Goal: Information Seeking & Learning: Learn about a topic

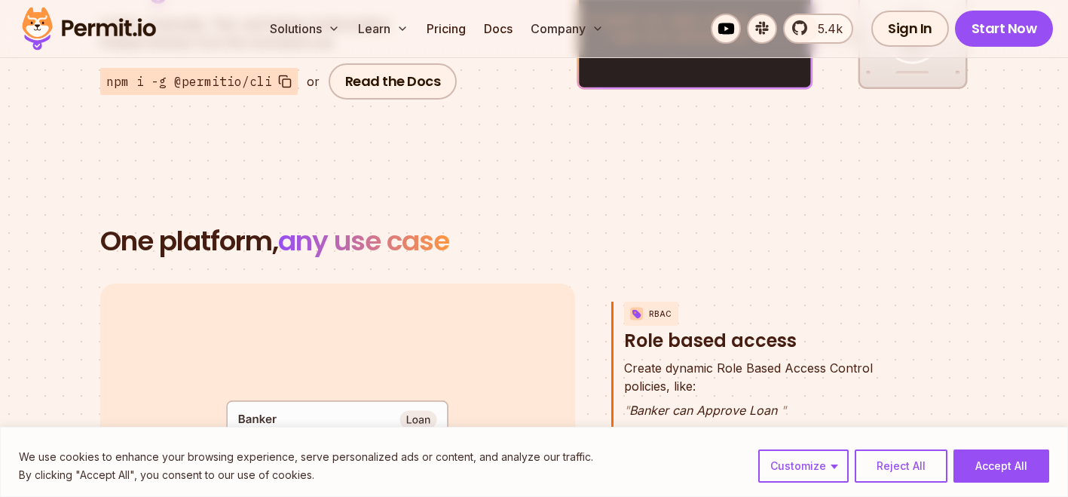
click at [501, 183] on section "One platform, any use case RBAC Role based access default allow := false allow …" at bounding box center [534, 465] width 1068 height 623
click at [598, 259] on section "One platform, any use case RBAC Role based access default allow := false allow …" at bounding box center [534, 465] width 1068 height 623
click at [641, 206] on section "One platform, any use case RBAC Role based access default allow := false allow …" at bounding box center [534, 465] width 1068 height 623
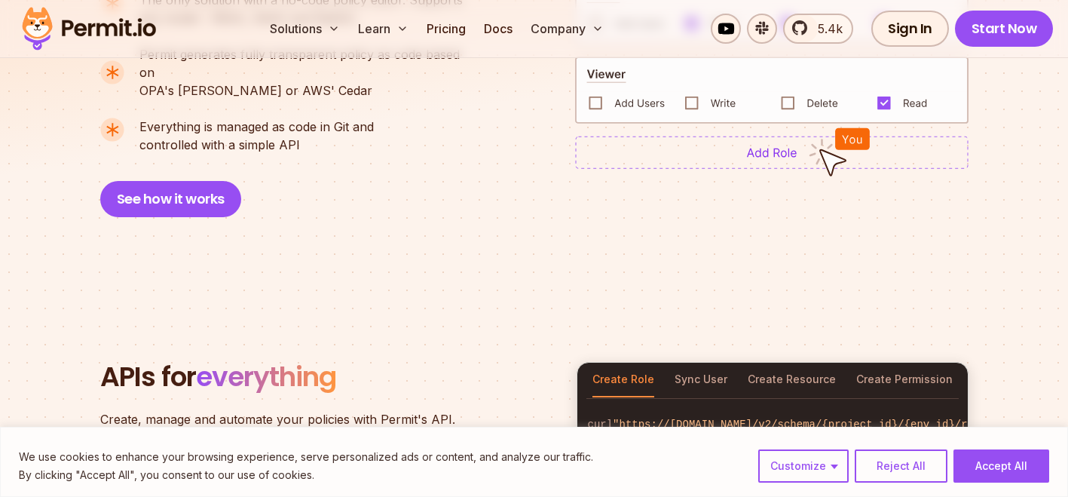
scroll to position [1175, 0]
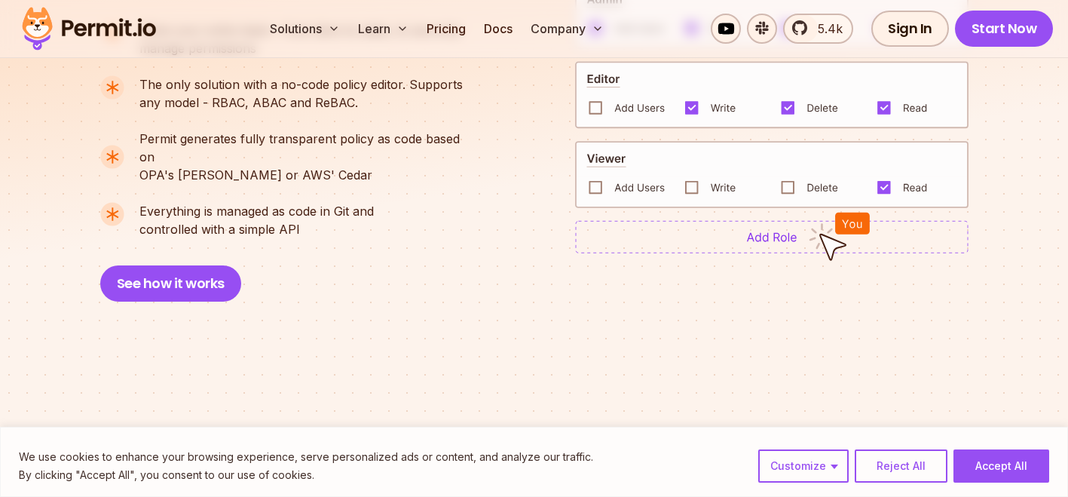
click at [198, 202] on span "Everything is managed as code in Git and" at bounding box center [256, 211] width 234 height 18
click at [198, 265] on button "See how it works" at bounding box center [170, 283] width 141 height 36
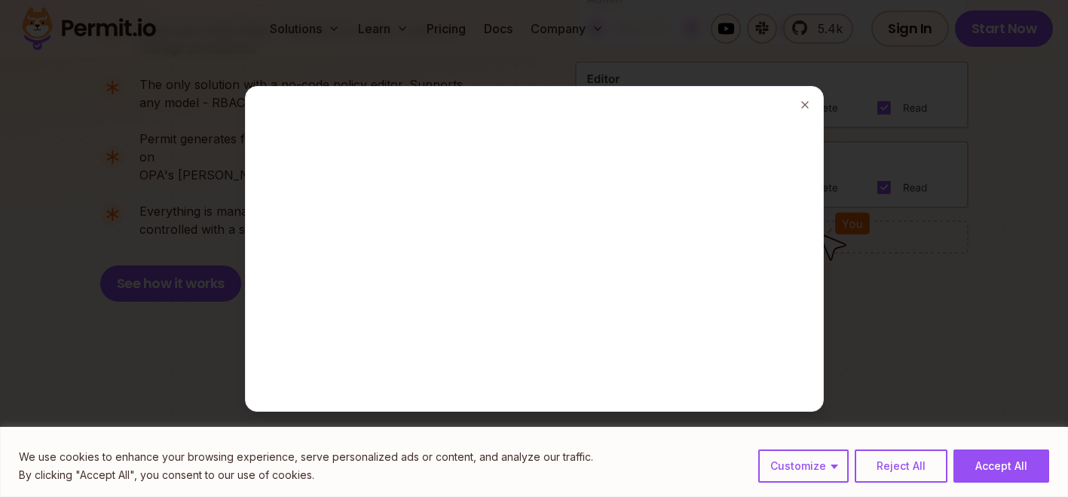
click at [932, 470] on div at bounding box center [534, 248] width 1068 height 497
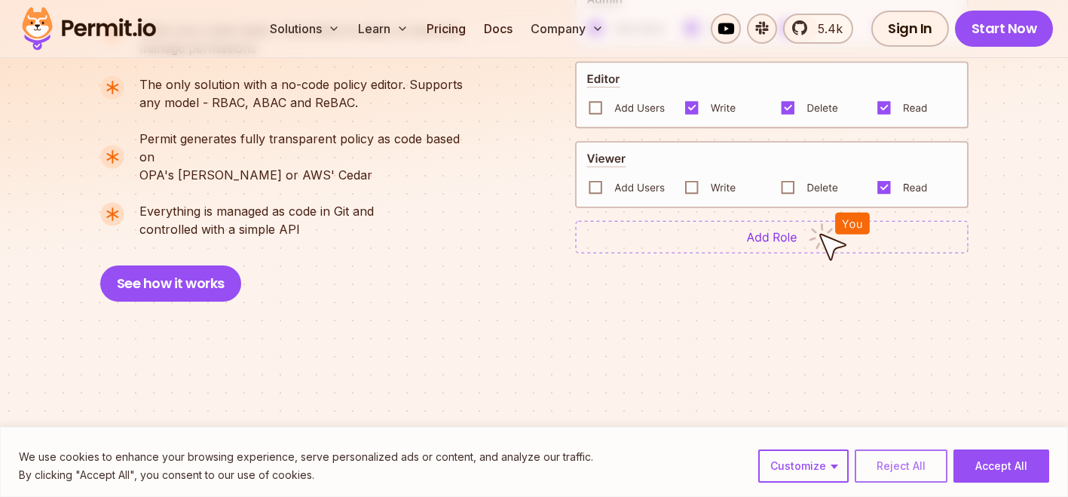
click at [920, 470] on button "Reject All" at bounding box center [901, 465] width 93 height 33
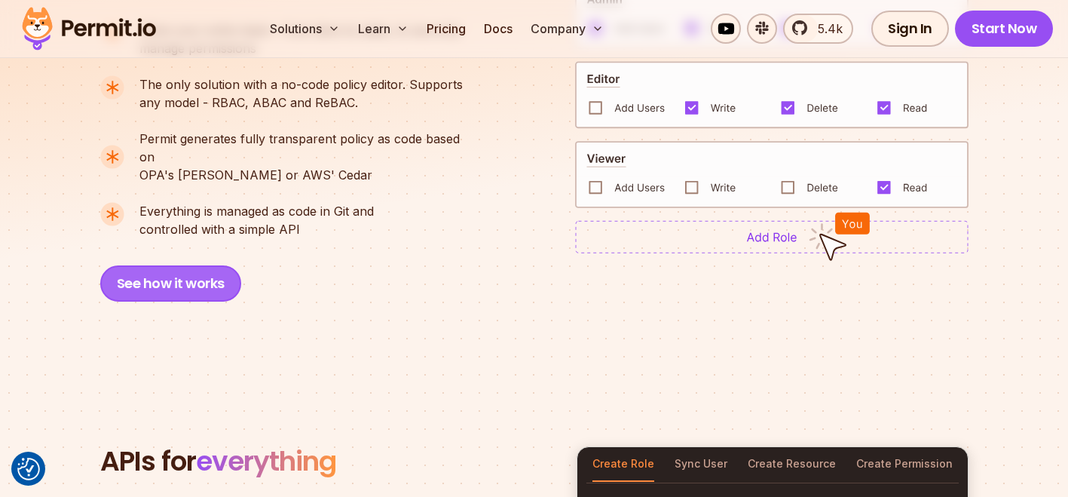
click at [181, 282] on button "See how it works" at bounding box center [170, 283] width 141 height 36
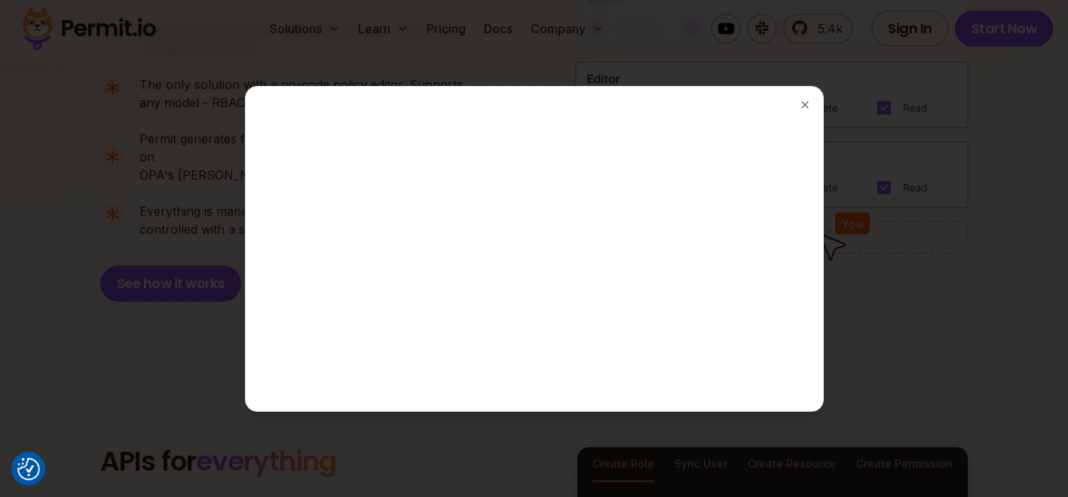
click at [510, 72] on div at bounding box center [534, 248] width 1068 height 497
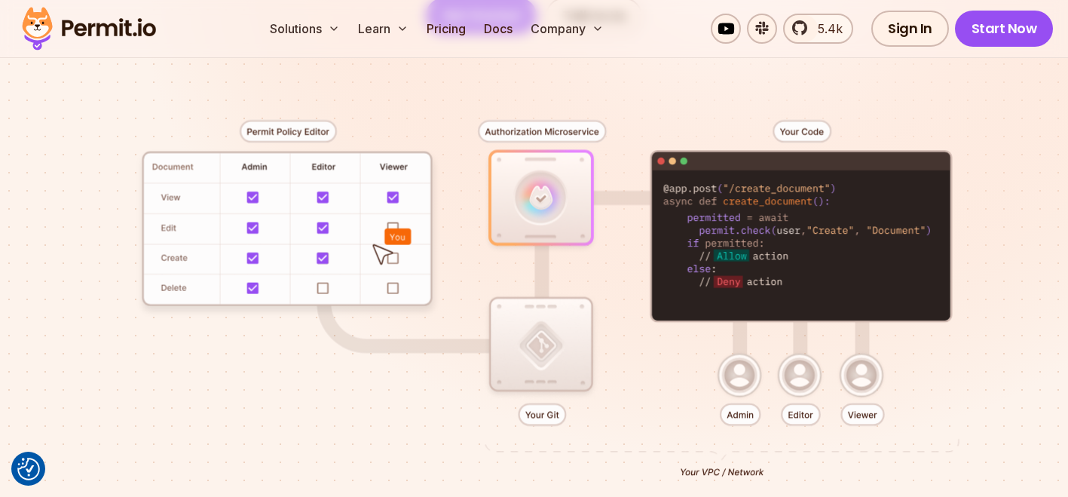
scroll to position [189, 0]
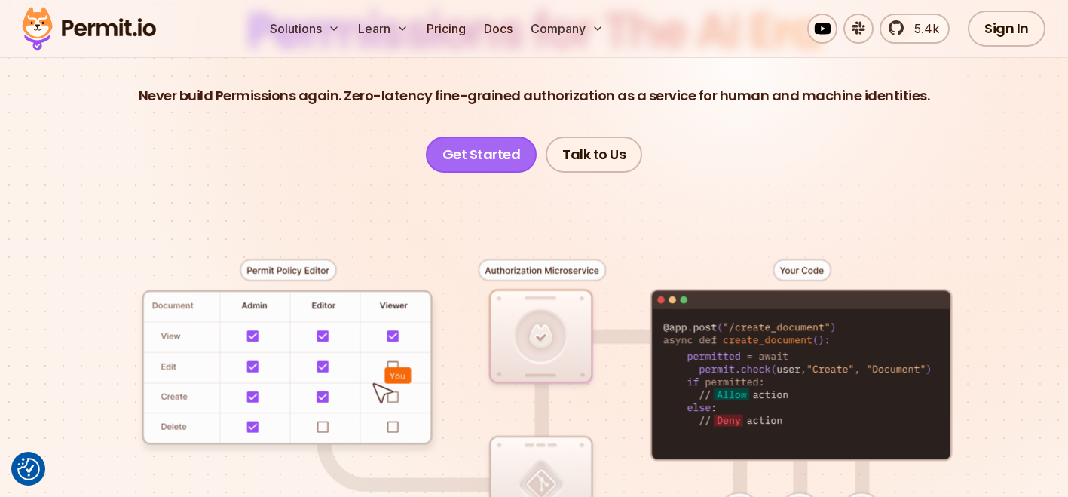
click at [492, 145] on link "Get Started" at bounding box center [482, 154] width 112 height 36
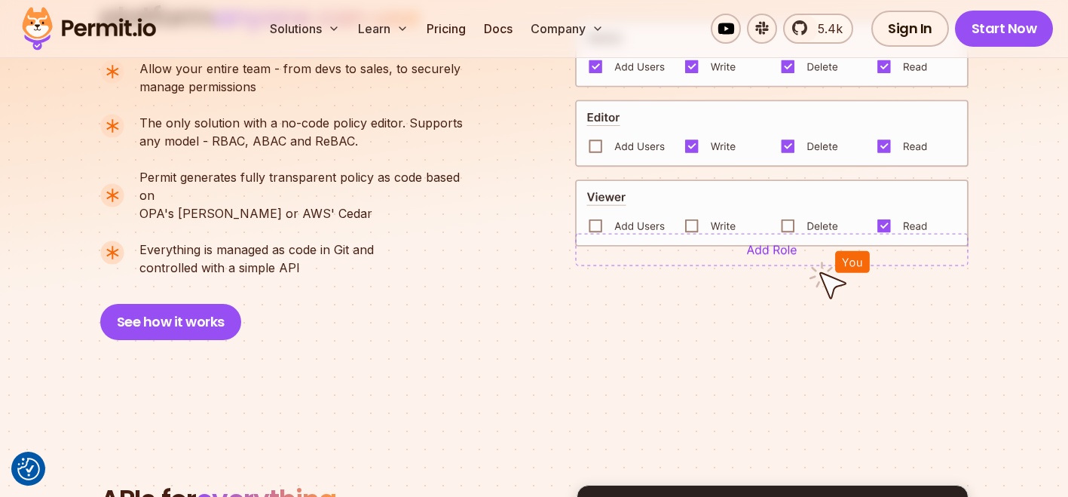
scroll to position [1143, 0]
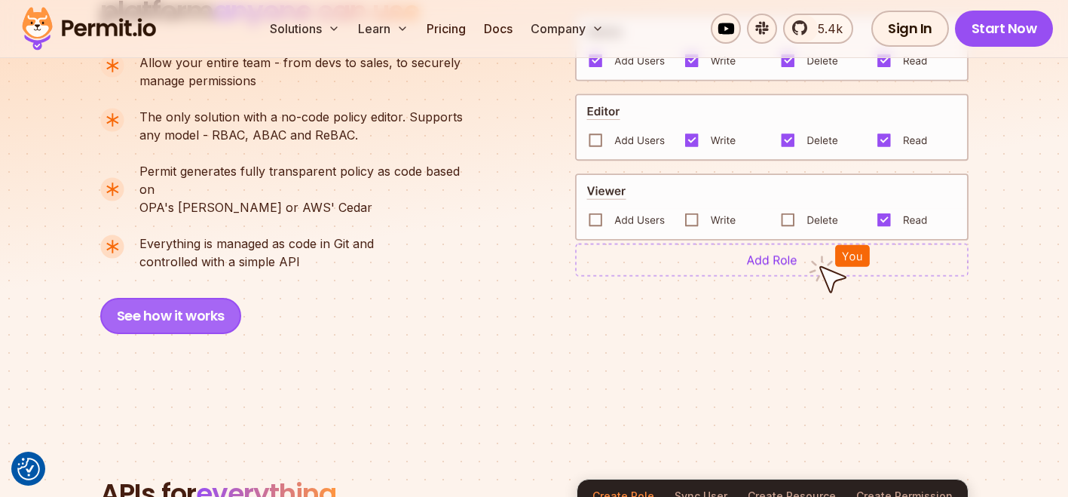
click at [212, 298] on button "See how it works" at bounding box center [170, 316] width 141 height 36
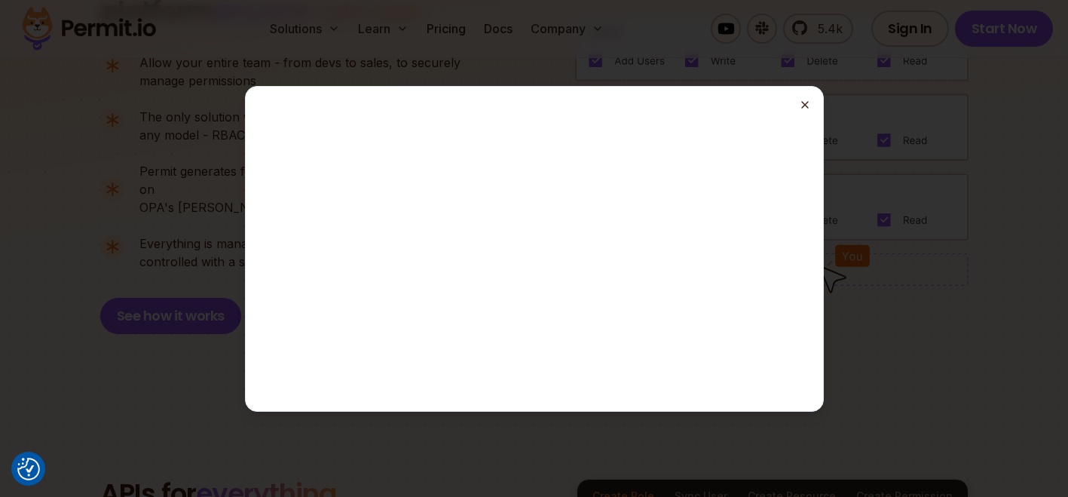
click at [802, 107] on line "button" at bounding box center [805, 105] width 6 height 6
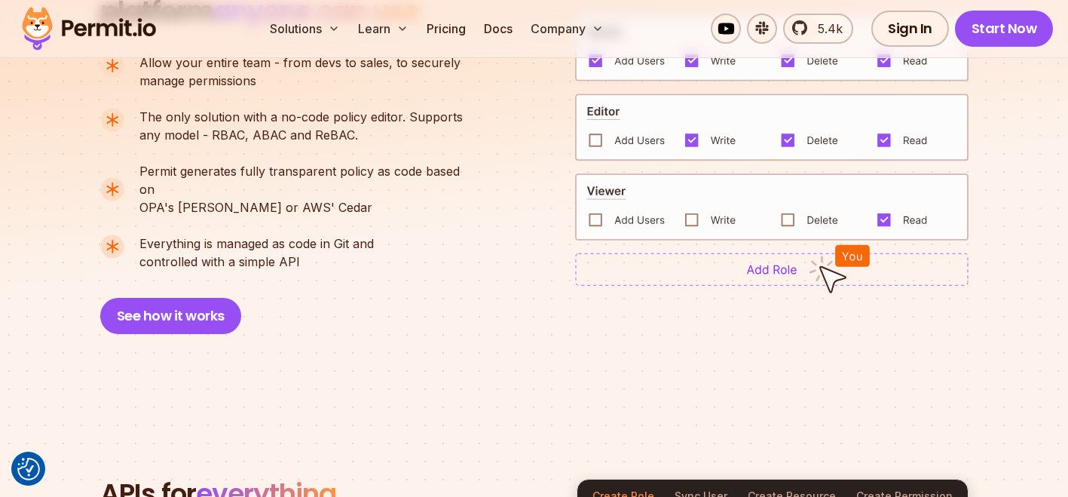
click at [439, 234] on li "Everything is managed as code in Git and controlled with a simple API" at bounding box center [287, 252] width 375 height 36
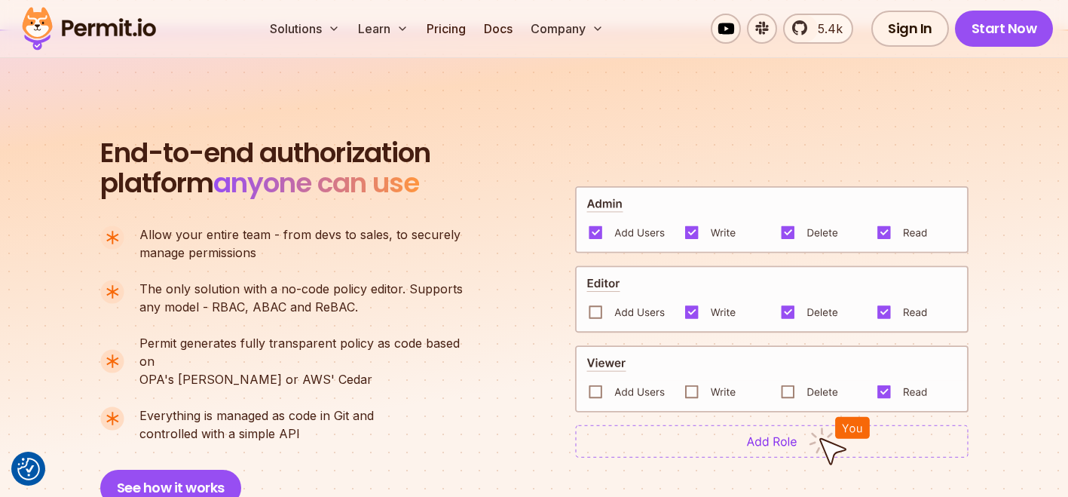
scroll to position [957, 0]
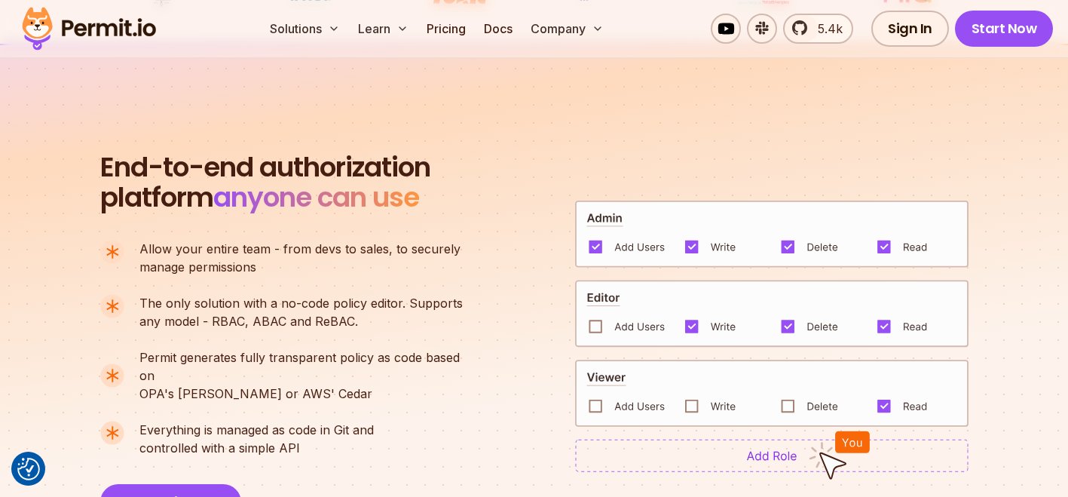
drag, startPoint x: 730, startPoint y: 126, endPoint x: 754, endPoint y: 123, distance: 23.6
click at [754, 123] on section "End-to-end authorization platform anyone can use A no-code authorization platfo…" at bounding box center [534, 318] width 1068 height 549
click at [768, 113] on section "End-to-end authorization platform anyone can use A no-code authorization platfo…" at bounding box center [534, 318] width 1068 height 549
click at [779, 111] on section "End-to-end authorization platform anyone can use A no-code authorization platfo…" at bounding box center [534, 318] width 1068 height 549
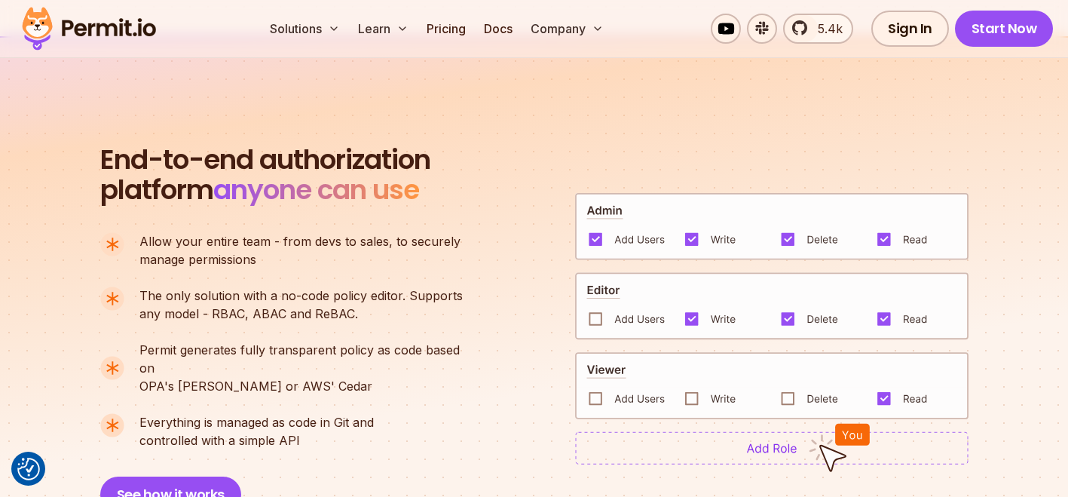
scroll to position [966, 0]
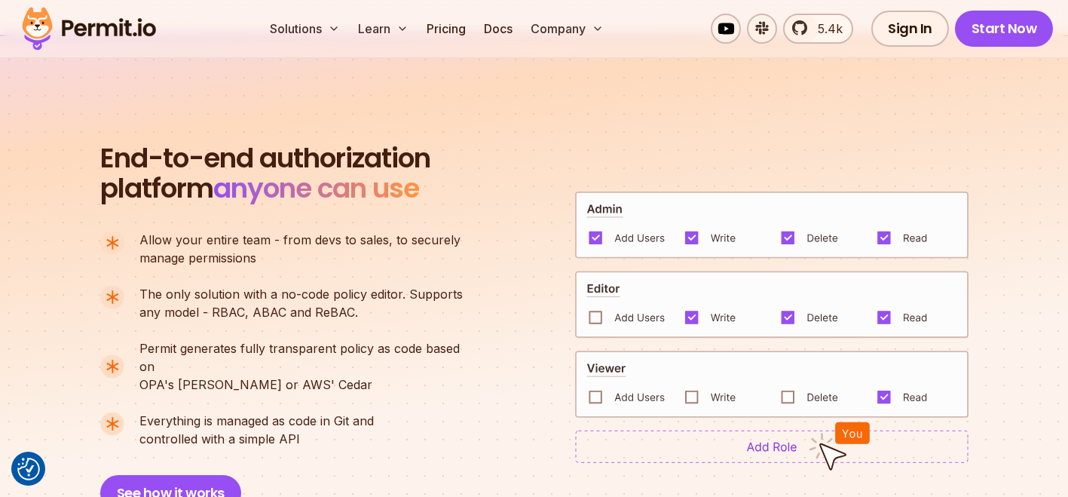
click at [770, 441] on img at bounding box center [771, 446] width 393 height 33
drag, startPoint x: 501, startPoint y: 409, endPoint x: 499, endPoint y: 431, distance: 22.7
click at [501, 409] on div "End-to-end authorization platform anyone can use A no-code authorization platfo…" at bounding box center [534, 327] width 868 height 368
